Goal: Task Accomplishment & Management: Use online tool/utility

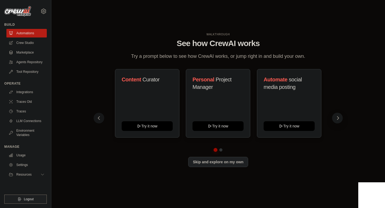
click at [337, 119] on icon at bounding box center [337, 117] width 5 height 5
click at [95, 115] on button at bounding box center [98, 117] width 11 height 11
click at [335, 118] on icon at bounding box center [337, 117] width 5 height 5
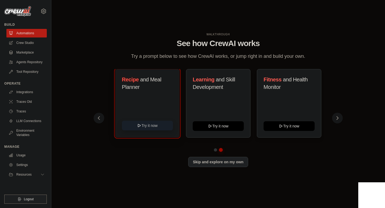
click at [152, 125] on button "Try it now" at bounding box center [147, 125] width 51 height 10
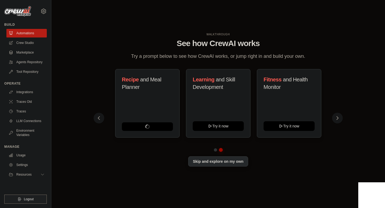
click at [215, 163] on button "Skip and explore on my own" at bounding box center [218, 161] width 60 height 10
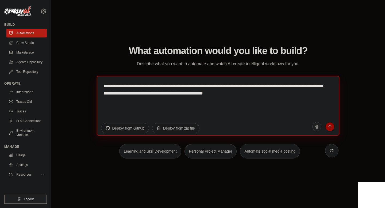
click at [161, 85] on textarea "**********" at bounding box center [218, 105] width 243 height 60
click at [160, 91] on textarea "**********" at bounding box center [218, 105] width 243 height 60
click at [223, 107] on textarea "**********" at bounding box center [218, 105] width 243 height 60
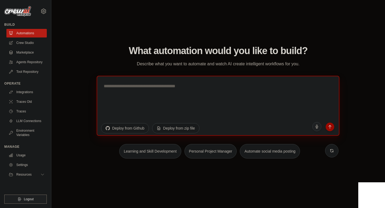
type textarea "*"
type textarea "**********"
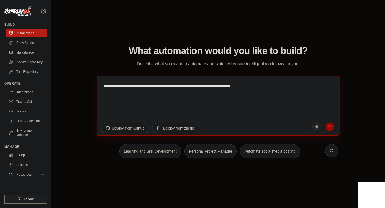
click at [201, 87] on textarea "**********" at bounding box center [218, 105] width 243 height 60
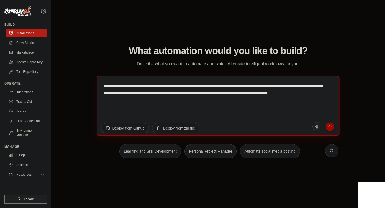
click at [135, 92] on textarea "**********" at bounding box center [218, 105] width 243 height 60
click at [145, 96] on textarea "**********" at bounding box center [218, 105] width 243 height 60
click at [136, 93] on textarea "**********" at bounding box center [218, 105] width 243 height 60
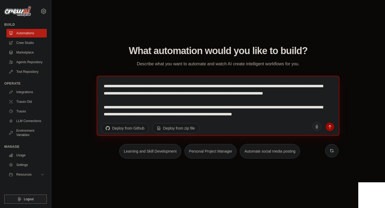
click at [304, 112] on textarea "**********" at bounding box center [218, 105] width 243 height 60
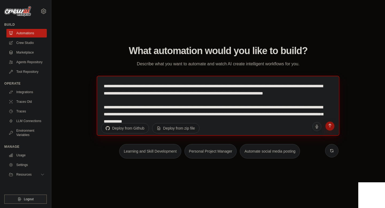
type textarea "**********"
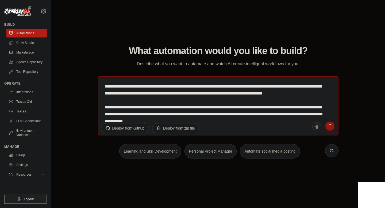
click at [328, 127] on icon "submit" at bounding box center [329, 125] width 5 height 5
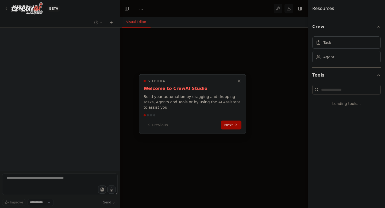
select select "****"
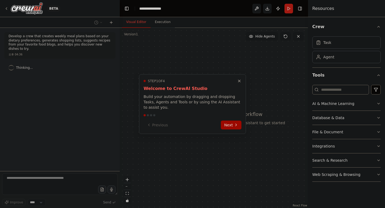
click at [196, 99] on p "Build your automation by dragging and dropping Tasks, Agents and Tools or by us…" at bounding box center [192, 101] width 98 height 16
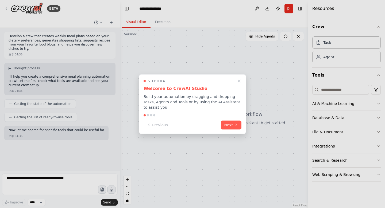
scroll to position [5, 0]
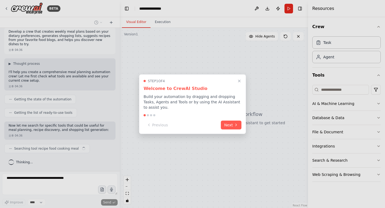
click at [203, 99] on p "Build your automation by dragging and dropping Tasks, Agents and Tools or by us…" at bounding box center [192, 101] width 98 height 16
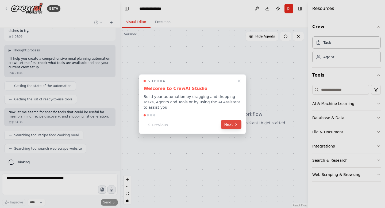
click at [236, 126] on icon at bounding box center [236, 124] width 4 height 4
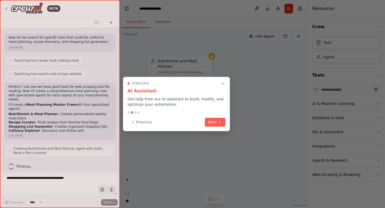
scroll to position [98, 0]
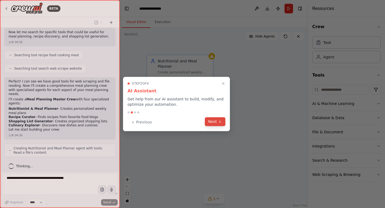
click at [213, 124] on button "Next" at bounding box center [215, 121] width 21 height 9
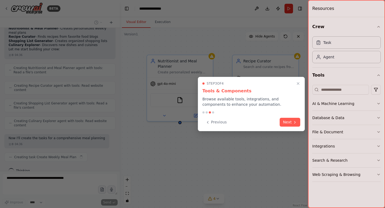
scroll to position [182, 0]
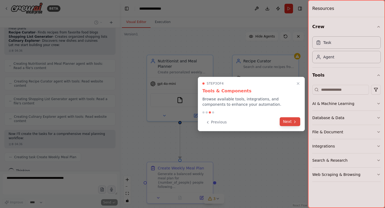
click at [290, 119] on button "Next" at bounding box center [289, 121] width 21 height 9
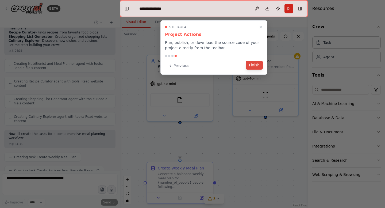
scroll to position [196, 0]
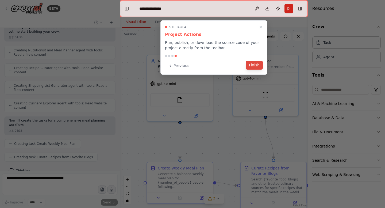
click at [249, 66] on button "Finish" at bounding box center [253, 65] width 17 height 9
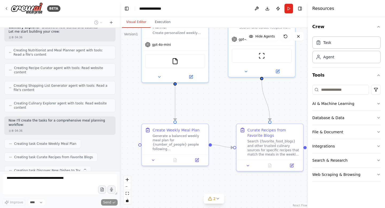
scroll to position [209, 0]
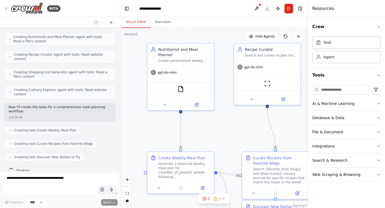
drag, startPoint x: 229, startPoint y: 143, endPoint x: 230, endPoint y: 133, distance: 10.0
click at [230, 133] on div ".deletable-edge-delete-btn { width: 20px; height: 20px; border: 0px solid #ffff…" at bounding box center [214, 118] width 188 height 180
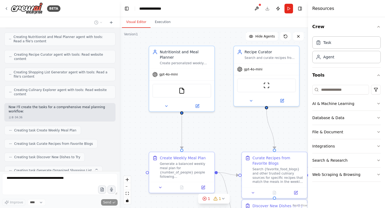
scroll to position [222, 0]
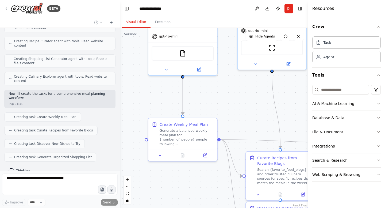
drag, startPoint x: 229, startPoint y: 141, endPoint x: 233, endPoint y: 107, distance: 34.7
click at [233, 107] on div ".deletable-edge-delete-btn { width: 20px; height: 20px; border: 0px solid #ffff…" at bounding box center [214, 118] width 188 height 180
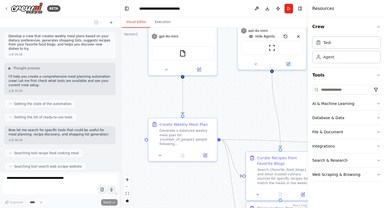
scroll to position [4, 0]
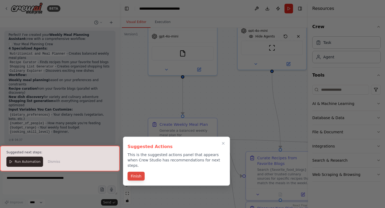
click at [136, 173] on button "Finish" at bounding box center [135, 175] width 17 height 9
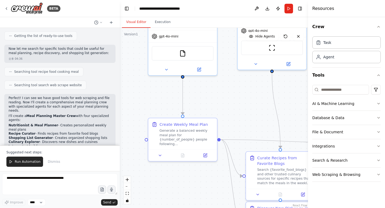
scroll to position [0, 0]
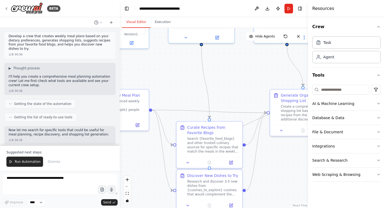
drag, startPoint x: 234, startPoint y: 110, endPoint x: 165, endPoint y: 82, distance: 74.5
click at [165, 81] on div ".deletable-edge-delete-btn { width: 20px; height: 20px; border: 0px solid #ffff…" at bounding box center [214, 118] width 188 height 180
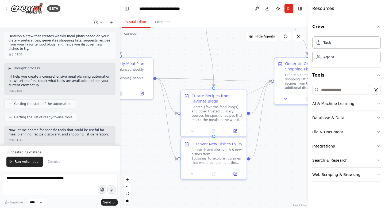
drag, startPoint x: 187, startPoint y: 91, endPoint x: 191, endPoint y: 58, distance: 33.1
click at [191, 59] on div ".deletable-edge-delete-btn { width: 20px; height: 20px; border: 0px solid #ffff…" at bounding box center [214, 118] width 188 height 180
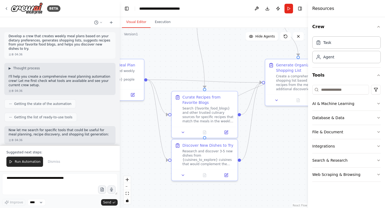
drag, startPoint x: 245, startPoint y: 61, endPoint x: 222, endPoint y: 68, distance: 24.6
click at [222, 68] on div ".deletable-edge-delete-btn { width: 20px; height: 20px; border: 0px solid #ffff…" at bounding box center [214, 118] width 188 height 180
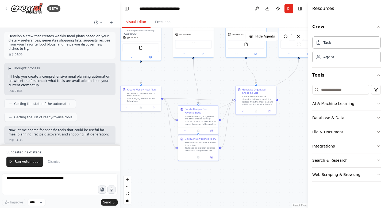
drag, startPoint x: 230, startPoint y: 86, endPoint x: 230, endPoint y: 127, distance: 41.1
click at [230, 127] on div ".deletable-edge-delete-btn { width: 20px; height: 20px; border: 0px solid #ffff…" at bounding box center [214, 118] width 188 height 180
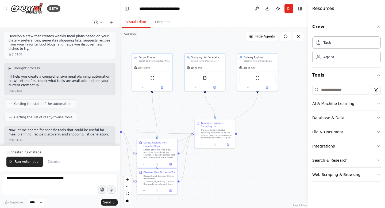
drag, startPoint x: 267, startPoint y: 113, endPoint x: 225, endPoint y: 116, distance: 41.2
click at [225, 116] on div ".deletable-edge-delete-btn { width: 20px; height: 20px; border: 0px solid #ffff…" at bounding box center [214, 118] width 188 height 180
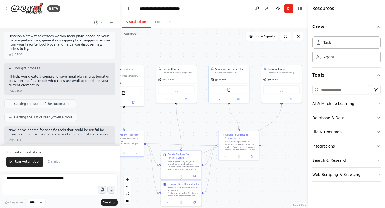
drag, startPoint x: 246, startPoint y: 106, endPoint x: 270, endPoint y: 118, distance: 26.8
click at [270, 118] on div ".deletable-edge-delete-btn { width: 20px; height: 20px; border: 0px solid #ffff…" at bounding box center [214, 118] width 188 height 180
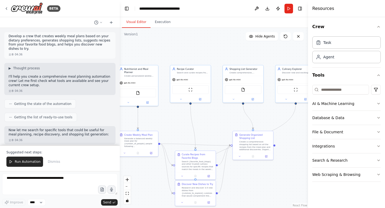
drag, startPoint x: 190, startPoint y: 118, endPoint x: 205, endPoint y: 118, distance: 14.2
click at [205, 118] on div ".deletable-edge-delete-btn { width: 20px; height: 20px; border: 0px solid #ffff…" at bounding box center [214, 118] width 188 height 180
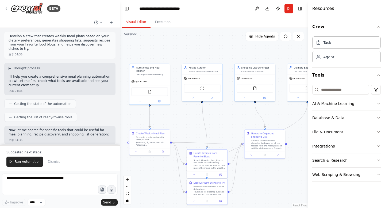
drag, startPoint x: 213, startPoint y: 118, endPoint x: 224, endPoint y: 116, distance: 11.6
click at [225, 116] on div ".deletable-edge-delete-btn { width: 20px; height: 20px; border: 0px solid #ffff…" at bounding box center [214, 118] width 188 height 180
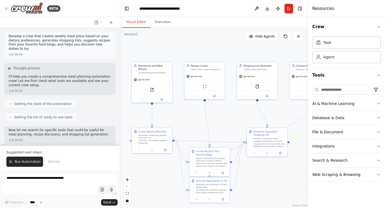
drag, startPoint x: 215, startPoint y: 131, endPoint x: 217, endPoint y: 129, distance: 2.8
click at [217, 129] on div ".deletable-edge-delete-btn { width: 20px; height: 20px; border: 0px solid #ffff…" at bounding box center [214, 118] width 188 height 180
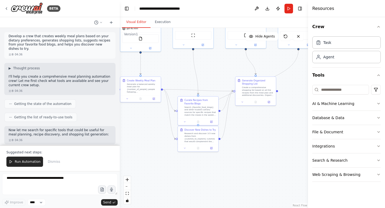
drag, startPoint x: 217, startPoint y: 129, endPoint x: 206, endPoint y: 78, distance: 52.2
click at [206, 78] on div ".deletable-edge-delete-btn { width: 20px; height: 20px; border: 0px solid #ffff…" at bounding box center [214, 118] width 188 height 180
drag, startPoint x: 196, startPoint y: 77, endPoint x: 234, endPoint y: 95, distance: 43.0
click at [234, 95] on div ".deletable-edge-delete-btn { width: 20px; height: 20px; border: 0px solid #ffff…" at bounding box center [214, 118] width 188 height 180
click at [79, 112] on div "Getting the list of ready-to-use tools" at bounding box center [59, 116] width 111 height 9
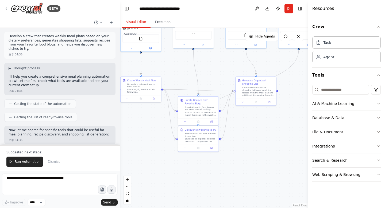
click at [157, 27] on button "Execution" at bounding box center [162, 22] width 24 height 11
click at [135, 22] on button "Visual Editor" at bounding box center [136, 22] width 29 height 11
click at [56, 92] on div "오후 04:36" at bounding box center [60, 91] width 103 height 4
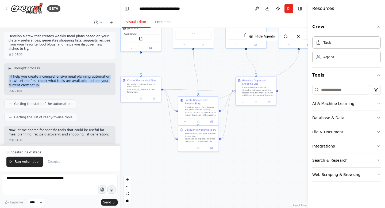
drag, startPoint x: 7, startPoint y: 75, endPoint x: 49, endPoint y: 87, distance: 42.9
click at [49, 87] on div "▶ Thought process I'll help you create a comprehensive meal planning automation…" at bounding box center [59, 79] width 111 height 32
click at [48, 87] on p "I'll help you create a comprehensive meal planning automation crew! Let me firs…" at bounding box center [60, 81] width 103 height 13
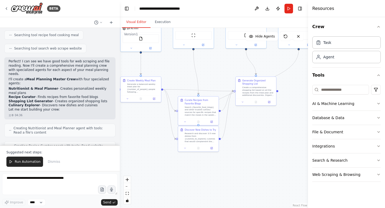
scroll to position [119, 0]
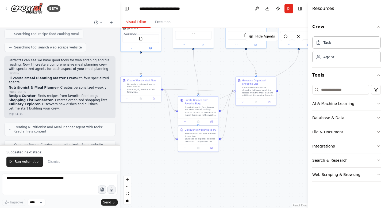
click at [72, 94] on li "Recipe Curator - Finds recipes from favorite food blogs" at bounding box center [60, 96] width 103 height 4
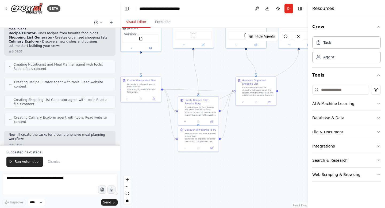
scroll to position [184, 0]
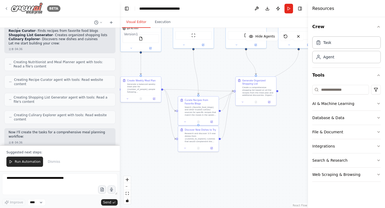
click at [19, 7] on img at bounding box center [27, 8] width 32 height 12
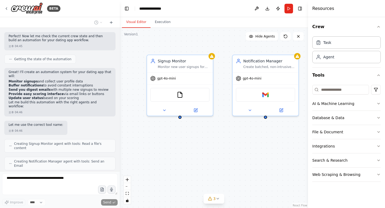
scroll to position [218, 0]
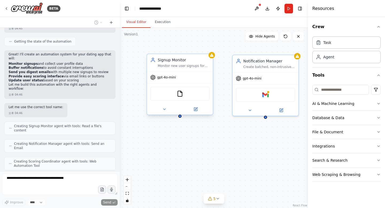
click at [192, 97] on div "FileReadTool" at bounding box center [179, 94] width 59 height 14
click at [160, 99] on div "FileReadTool" at bounding box center [179, 94] width 59 height 14
click at [162, 109] on icon at bounding box center [164, 109] width 4 height 4
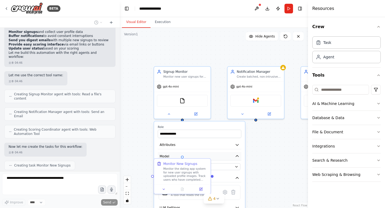
click at [213, 153] on button "Model" at bounding box center [200, 156] width 84 height 9
click at [211, 154] on button "Model" at bounding box center [200, 156] width 84 height 9
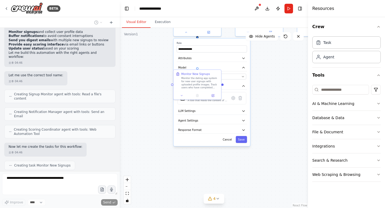
drag, startPoint x: 274, startPoint y: 171, endPoint x: 284, endPoint y: 83, distance: 88.3
click at [284, 83] on div "**********" at bounding box center [214, 118] width 188 height 180
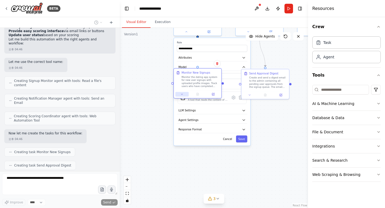
click at [185, 94] on button at bounding box center [181, 94] width 13 height 5
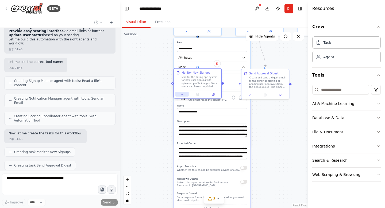
click at [183, 95] on button at bounding box center [181, 94] width 13 height 5
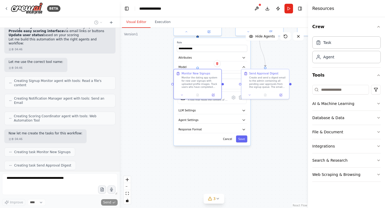
click at [173, 86] on div "**********" at bounding box center [214, 118] width 188 height 180
click at [260, 80] on div "Create and send a digest email to the admin containing all pending user approva…" at bounding box center [267, 81] width 37 height 12
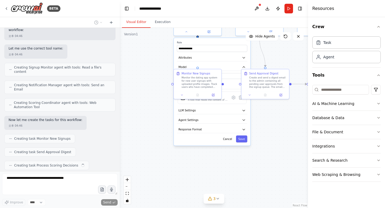
click at [264, 138] on div "**********" at bounding box center [214, 118] width 188 height 180
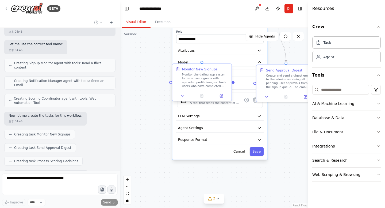
scroll to position [309, 0]
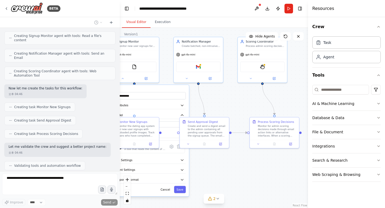
drag, startPoint x: 276, startPoint y: 141, endPoint x: 210, endPoint y: 191, distance: 82.5
click at [211, 191] on div "**********" at bounding box center [214, 118] width 188 height 180
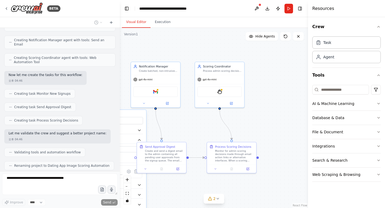
drag, startPoint x: 248, startPoint y: 111, endPoint x: 206, endPoint y: 136, distance: 48.7
click at [206, 136] on div "**********" at bounding box center [214, 118] width 188 height 180
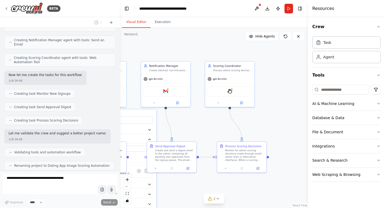
drag, startPoint x: 253, startPoint y: 131, endPoint x: 264, endPoint y: 130, distance: 10.7
click at [264, 130] on div "**********" at bounding box center [214, 118] width 188 height 180
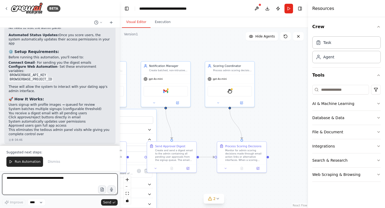
scroll to position [566, 0]
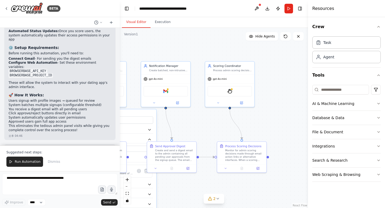
drag, startPoint x: 47, startPoint y: 124, endPoint x: 65, endPoint y: 136, distance: 21.8
click at [65, 144] on div "Would you like me to adjust any part of this workflow, such as the buffering lo…" at bounding box center [59, 155] width 111 height 22
click at [65, 160] on div "오후 04:46" at bounding box center [60, 162] width 103 height 4
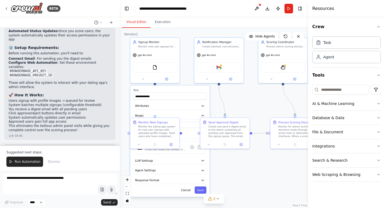
drag, startPoint x: 196, startPoint y: 121, endPoint x: 249, endPoint y: 95, distance: 59.3
click at [249, 96] on div "**********" at bounding box center [214, 118] width 188 height 180
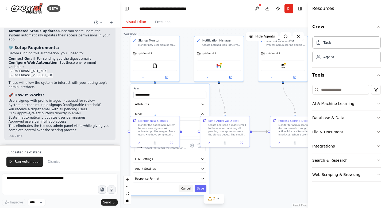
click at [184, 189] on button "Cancel" at bounding box center [186, 187] width 14 height 7
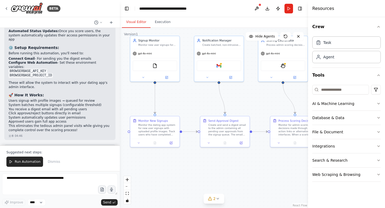
click at [196, 173] on div ".deletable-edge-delete-btn { width: 20px; height: 20px; border: 0px solid #ffff…" at bounding box center [214, 118] width 188 height 180
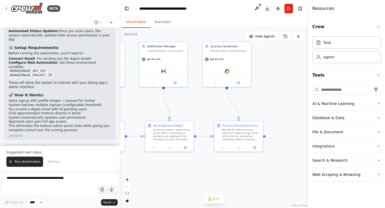
drag, startPoint x: 260, startPoint y: 103, endPoint x: 204, endPoint y: 108, distance: 56.1
click at [204, 108] on div ".deletable-edge-delete-btn { width: 20px; height: 20px; border: 0px solid #ffff…" at bounding box center [214, 118] width 188 height 180
click at [291, 104] on div ".deletable-edge-delete-btn { width: 20px; height: 20px; border: 0px solid #ffff…" at bounding box center [214, 118] width 188 height 180
click at [247, 168] on div ".deletable-edge-delete-btn { width: 20px; height: 20px; border: 0px solid #ffff…" at bounding box center [214, 118] width 188 height 180
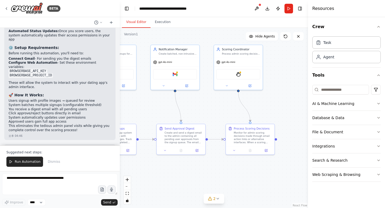
drag, startPoint x: 228, startPoint y: 173, endPoint x: 239, endPoint y: 175, distance: 11.6
click at [239, 175] on div ".deletable-edge-delete-btn { width: 20px; height: 20px; border: 0px solid #ffff…" at bounding box center [214, 118] width 188 height 180
click at [213, 198] on span "2" at bounding box center [214, 198] width 2 height 5
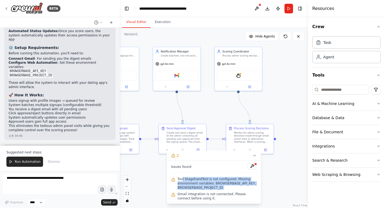
drag, startPoint x: 183, startPoint y: 179, endPoint x: 212, endPoint y: 192, distance: 31.5
click at [212, 192] on div "Issues found Tool StagehandTool is not configured. Missing environment variable…" at bounding box center [214, 181] width 94 height 43
click at [212, 192] on span "Gmail integration is not connected. Please connect before using it." at bounding box center [216, 196] width 79 height 9
drag, startPoint x: 213, startPoint y: 190, endPoint x: 214, endPoint y: 199, distance: 8.7
click at [214, 199] on div "Gmail integration is not connected. Please connect before using it." at bounding box center [213, 195] width 85 height 11
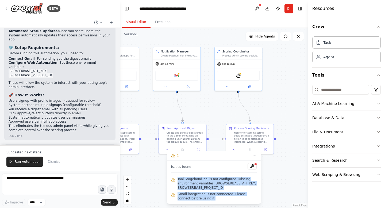
drag, startPoint x: 214, startPoint y: 199, endPoint x: 225, endPoint y: 170, distance: 30.5
click at [225, 170] on div "Issues found Tool StagehandTool is not configured. Missing environment variable…" at bounding box center [214, 181] width 94 height 43
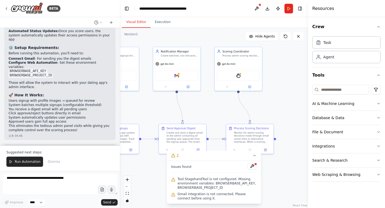
click at [225, 170] on div "Issues found" at bounding box center [213, 168] width 85 height 10
click at [255, 153] on icon at bounding box center [254, 155] width 4 height 4
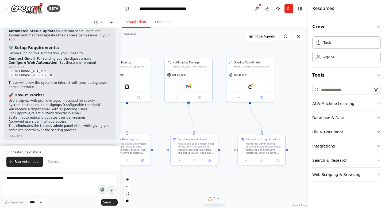
drag, startPoint x: 284, startPoint y: 107, endPoint x: 305, endPoint y: 124, distance: 27.3
click at [305, 124] on div ".deletable-edge-delete-btn { width: 20px; height: 20px; border: 0px solid #ffff…" at bounding box center [214, 118] width 188 height 180
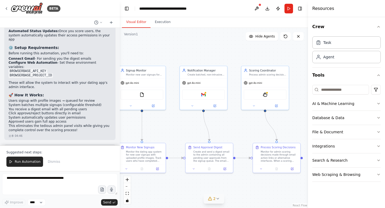
drag, startPoint x: 292, startPoint y: 127, endPoint x: 304, endPoint y: 129, distance: 12.1
click at [304, 129] on div ".deletable-edge-delete-btn { width: 20px; height: 20px; border: 0px solid #ffff…" at bounding box center [214, 118] width 188 height 180
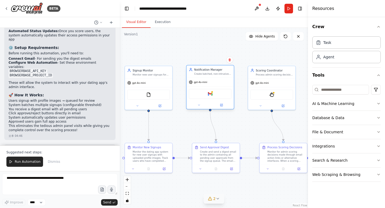
click at [207, 96] on div "Gmail" at bounding box center [210, 94] width 43 height 10
click at [215, 96] on div "Gmail" at bounding box center [210, 94] width 43 height 10
click at [200, 106] on icon at bounding box center [198, 104] width 3 height 3
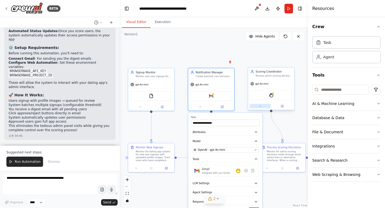
click at [262, 107] on button at bounding box center [259, 106] width 21 height 5
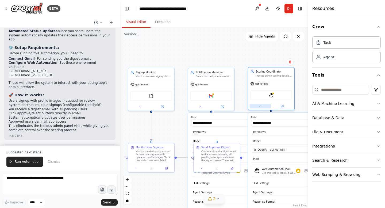
click at [262, 107] on button at bounding box center [259, 106] width 21 height 5
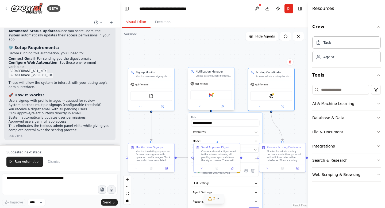
click at [197, 109] on div at bounding box center [211, 105] width 46 height 7
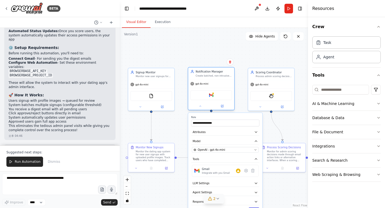
click at [198, 108] on div at bounding box center [211, 105] width 46 height 7
click at [200, 107] on icon at bounding box center [199, 105] width 3 height 3
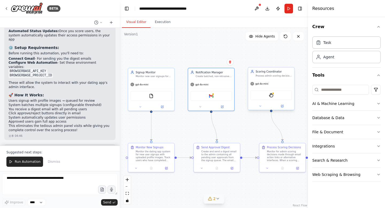
click at [257, 108] on div at bounding box center [271, 105] width 46 height 7
click at [261, 107] on button at bounding box center [259, 106] width 21 height 5
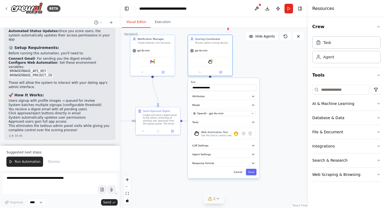
drag, startPoint x: 244, startPoint y: 132, endPoint x: 184, endPoint y: 96, distance: 69.5
click at [184, 96] on div ".deletable-edge-delete-btn { width: 20px; height: 20px; border: 0px solid #ffff…" at bounding box center [214, 118] width 188 height 180
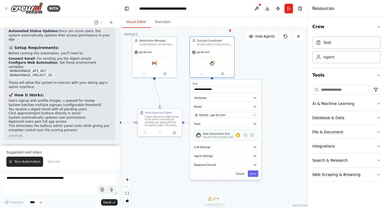
click at [228, 136] on div "Use this tool to control a web browser and interact with websites using natural…" at bounding box center [219, 136] width 33 height 3
click at [245, 134] on icon at bounding box center [245, 134] width 1 height 1
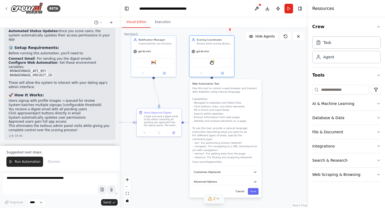
click at [275, 157] on div ".deletable-edge-delete-btn { width: 20px; height: 20px; border: 0px solid #ffff…" at bounding box center [214, 118] width 188 height 180
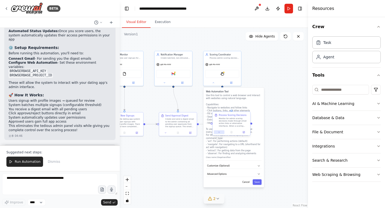
click at [218, 133] on button at bounding box center [219, 132] width 10 height 4
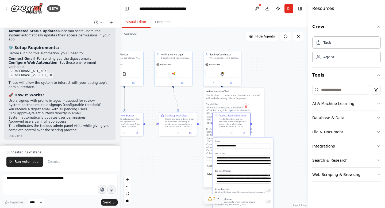
click at [287, 120] on div ".deletable-edge-delete-btn { width: 20px; height: 20px; border: 0px solid #ffff…" at bounding box center [214, 118] width 188 height 180
click at [246, 86] on div ".deletable-edge-delete-btn { width: 20px; height: 20px; border: 0px solid #ffff…" at bounding box center [214, 118] width 188 height 180
click at [217, 81] on button at bounding box center [213, 82] width 17 height 4
click at [280, 119] on div ".deletable-edge-delete-btn { width: 20px; height: 20px; border: 0px solid #ffff…" at bounding box center [214, 118] width 188 height 180
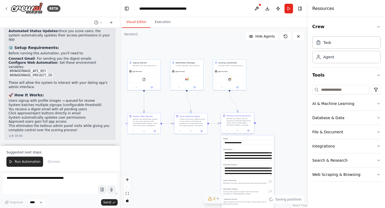
click at [224, 127] on div at bounding box center [237, 130] width 33 height 6
click at [225, 132] on div at bounding box center [237, 130] width 33 height 6
click at [226, 131] on icon at bounding box center [226, 130] width 2 height 2
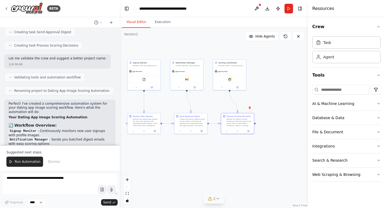
scroll to position [393, 0]
